Goal: Information Seeking & Learning: Learn about a topic

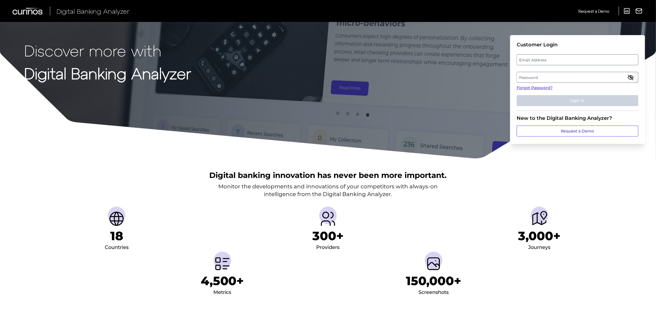
click at [544, 72] on label "Password" at bounding box center [577, 77] width 121 height 10
drag, startPoint x: 544, startPoint y: 58, endPoint x: 545, endPoint y: 62, distance: 3.9
click at [544, 59] on label "Email Address" at bounding box center [577, 60] width 121 height 10
click at [544, 59] on input "email" at bounding box center [578, 59] width 122 height 11
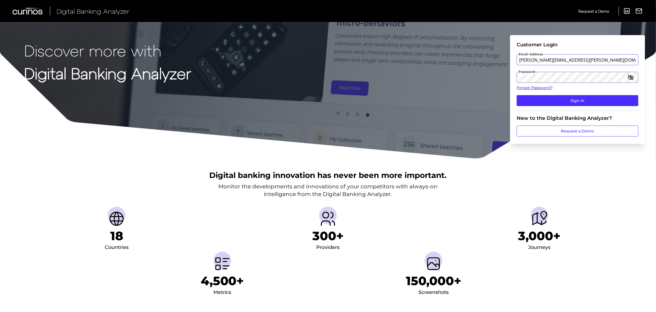
type input "[PERSON_NAME][EMAIL_ADDRESS][PERSON_NAME][DOMAIN_NAME]"
click at [517, 95] on button "Sign In" at bounding box center [578, 100] width 122 height 11
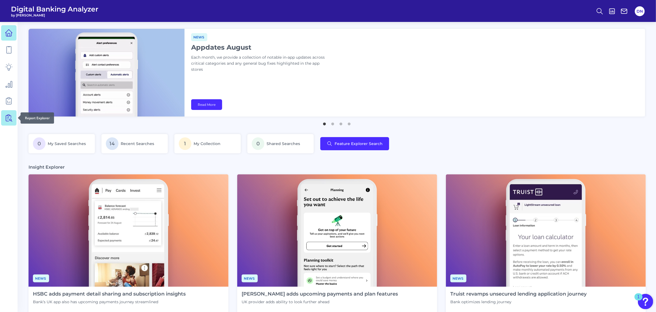
click at [7, 120] on icon at bounding box center [9, 118] width 8 height 8
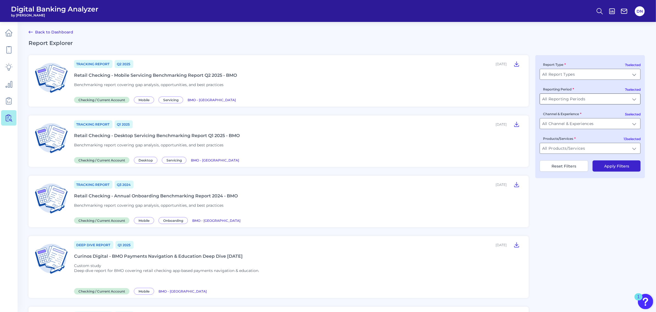
click at [634, 102] on input "All Reporting Periods" at bounding box center [590, 99] width 100 height 10
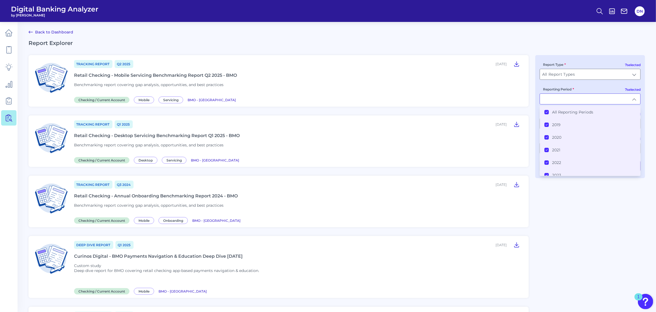
click at [634, 102] on input "Reporting Period" at bounding box center [590, 99] width 100 height 10
type input "All Reporting Periods"
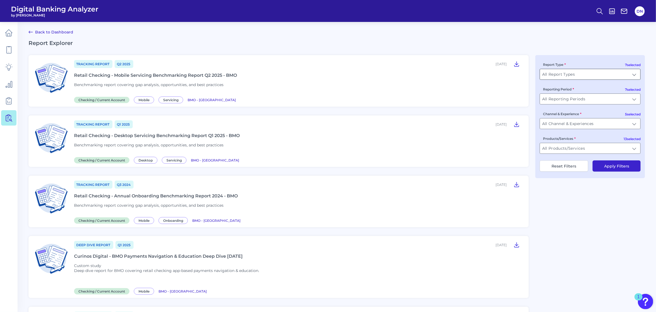
click at [633, 75] on input "All Report Types" at bounding box center [590, 74] width 100 height 10
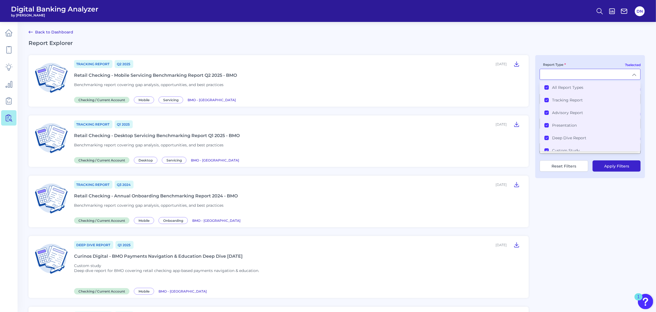
click at [633, 75] on input "Report Type" at bounding box center [590, 74] width 100 height 10
type input "All Report Types"
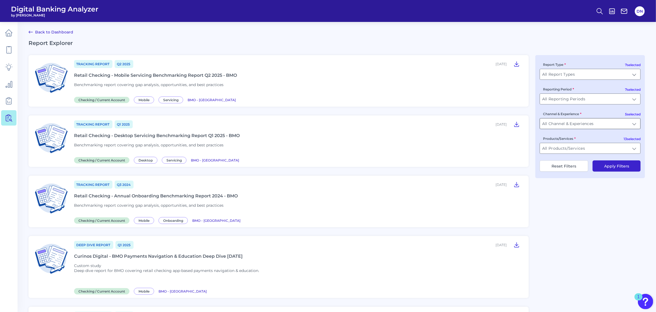
click at [634, 128] on input "All Channel & Experiences" at bounding box center [590, 124] width 100 height 10
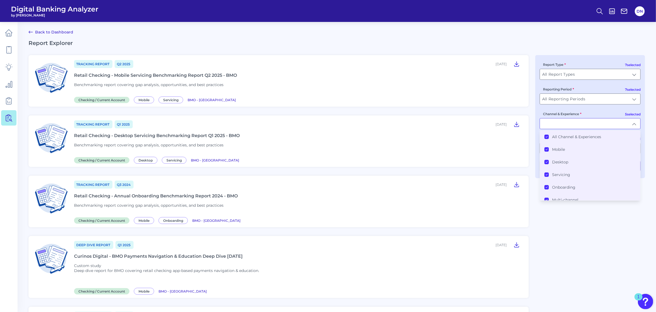
scroll to position [34, 0]
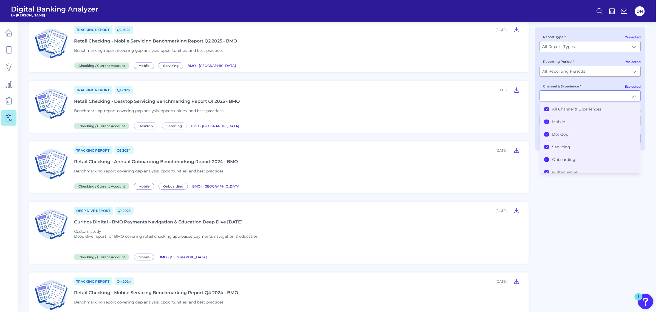
click at [633, 97] on input "Channel & Experience" at bounding box center [590, 96] width 100 height 10
type input "All Channel & Experiences"
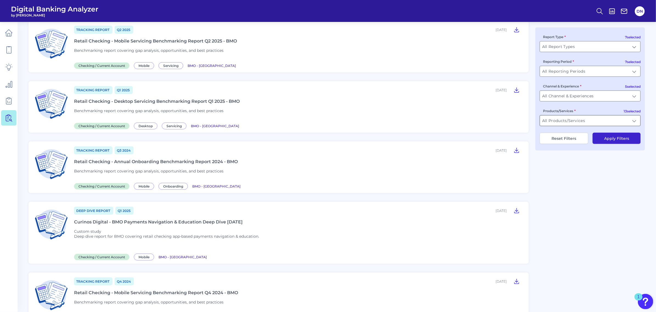
click at [636, 122] on input "All Products/Services" at bounding box center [590, 121] width 100 height 10
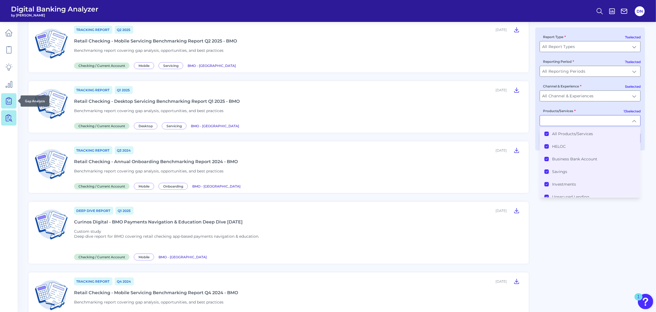
click at [5, 97] on link at bounding box center [8, 100] width 15 height 15
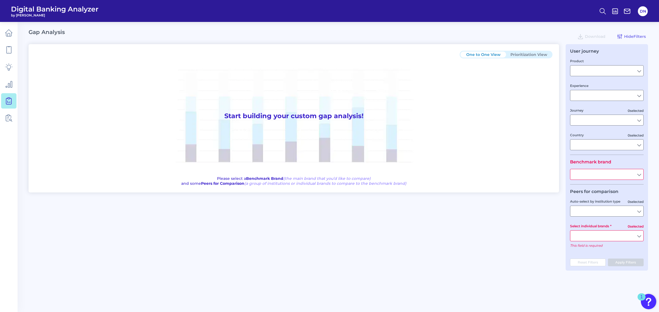
type input "Checking / Current Account"
type input "Mobile Servicing"
type input "Pre-Login Area, New Customer Onboarding, Login & Authentication, Accounts and t…"
type input "[GEOGRAPHIC_DATA]"
type input "All Select individual brands"
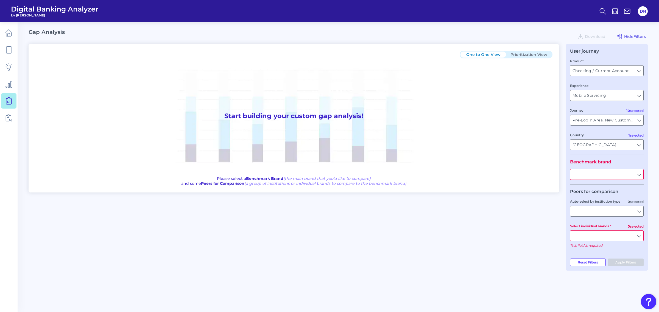
type input "All Countries"
type input "All Journeys"
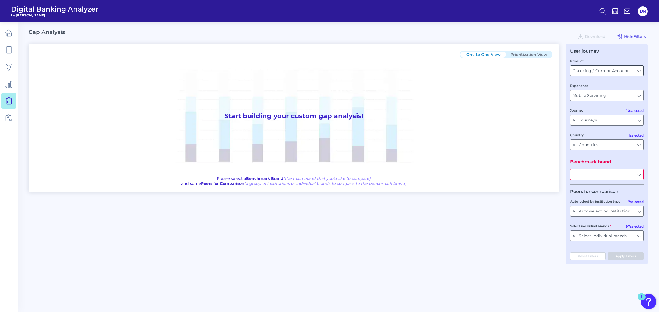
click at [629, 69] on input "Checking / Current Account" at bounding box center [606, 71] width 73 height 10
